Goal: Information Seeking & Learning: Learn about a topic

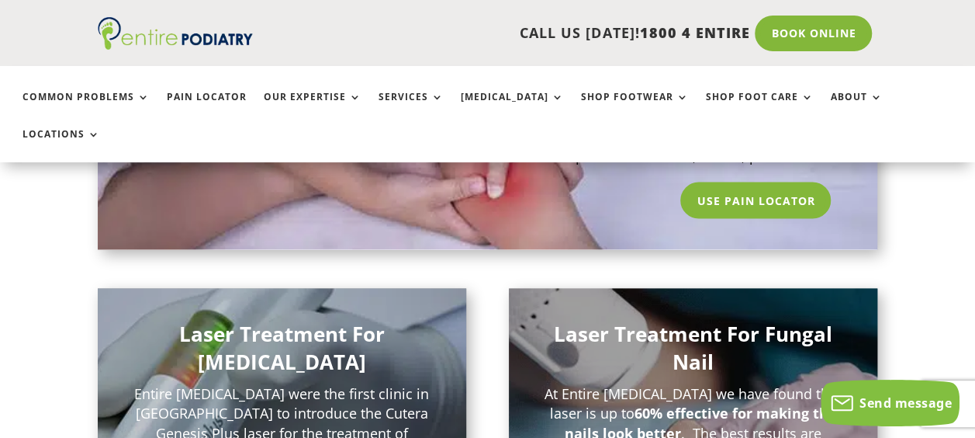
scroll to position [1326, 0]
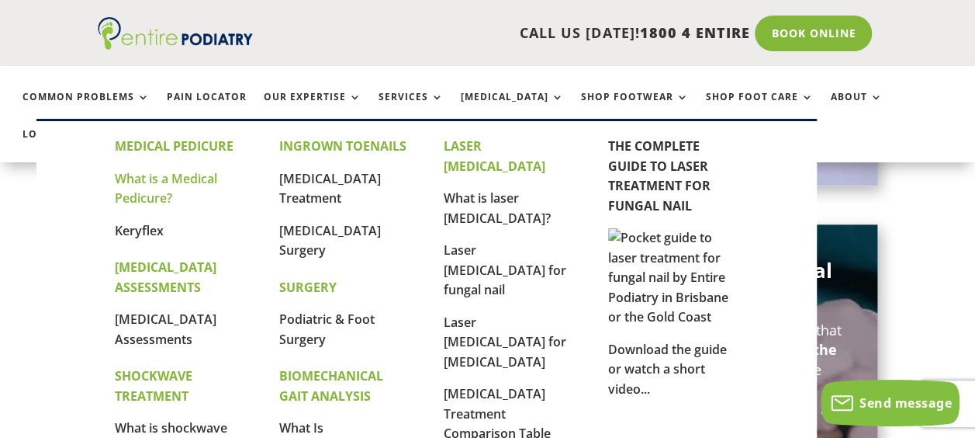
click at [172, 185] on link "What is a Medical Pedicure?" at bounding box center [166, 188] width 102 height 37
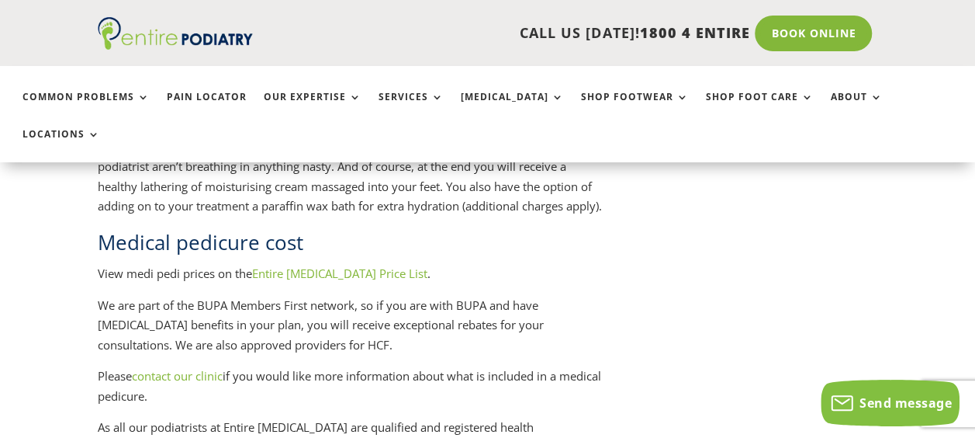
scroll to position [2097, 0]
click at [322, 282] on p "View medi pedi prices on the Entire Podiatry Price List ." at bounding box center [351, 279] width 506 height 32
click at [328, 276] on link "Entire Podiatry Price List" at bounding box center [339, 273] width 175 height 16
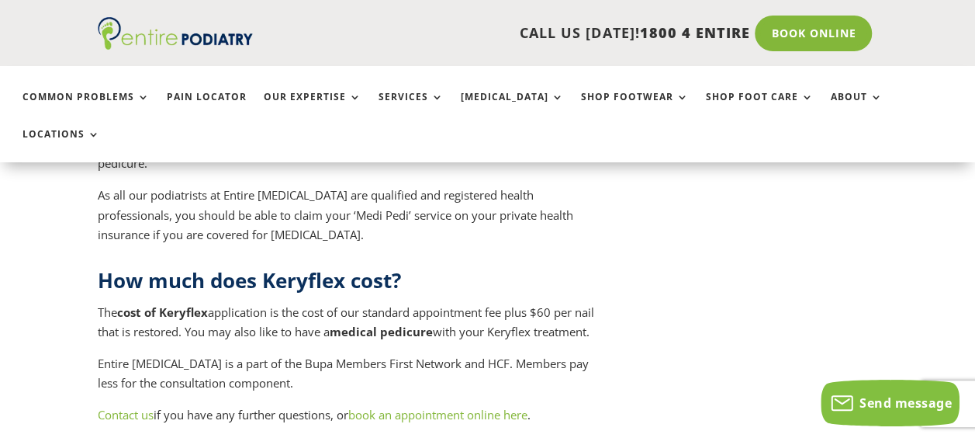
scroll to position [7300, 0]
